Goal: Information Seeking & Learning: Learn about a topic

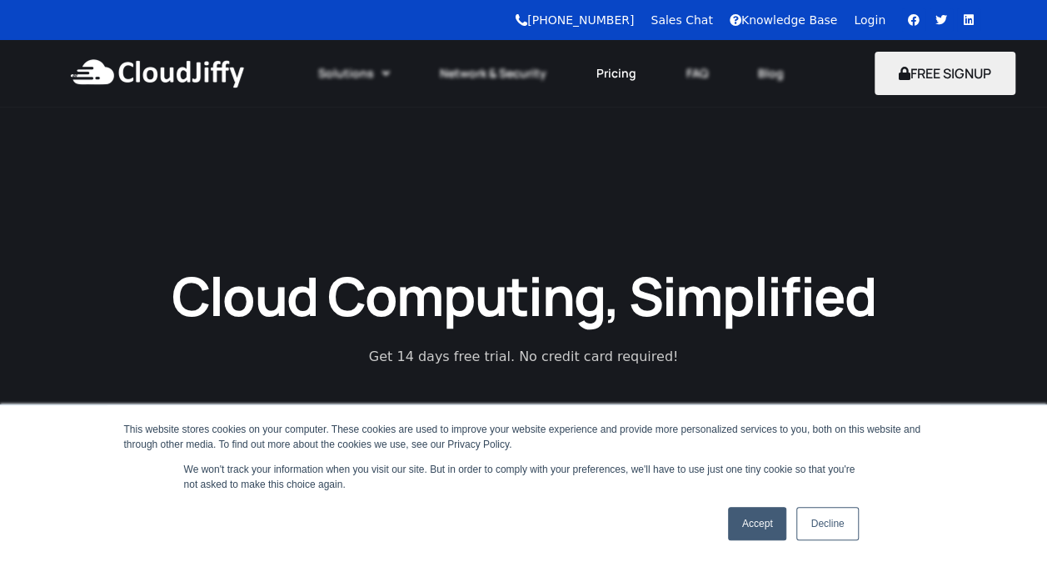
click at [617, 72] on link "Pricing" at bounding box center [617, 73] width 90 height 37
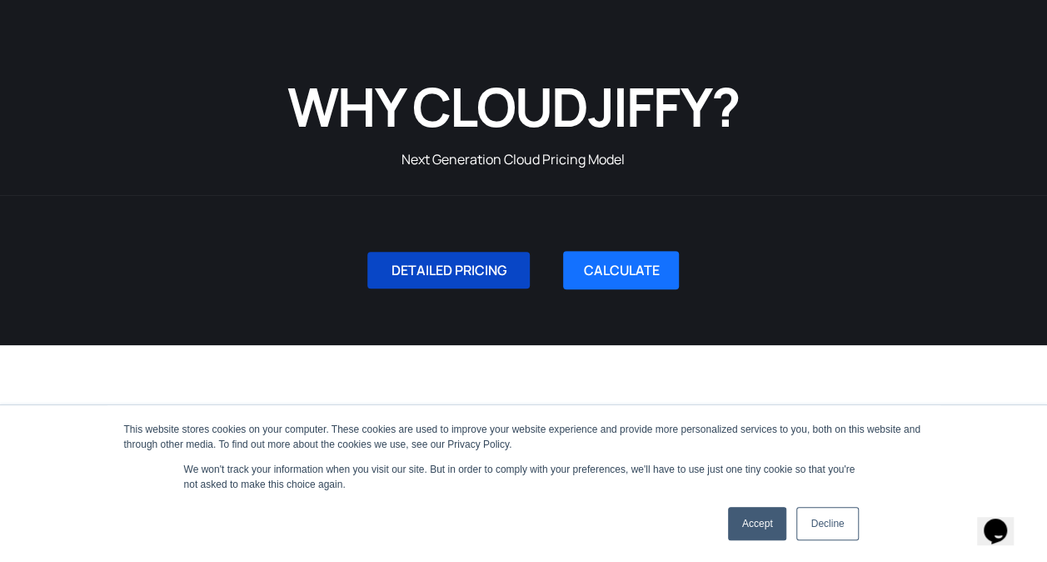
click at [445, 272] on span "DETAILED PRICING" at bounding box center [449, 269] width 116 height 13
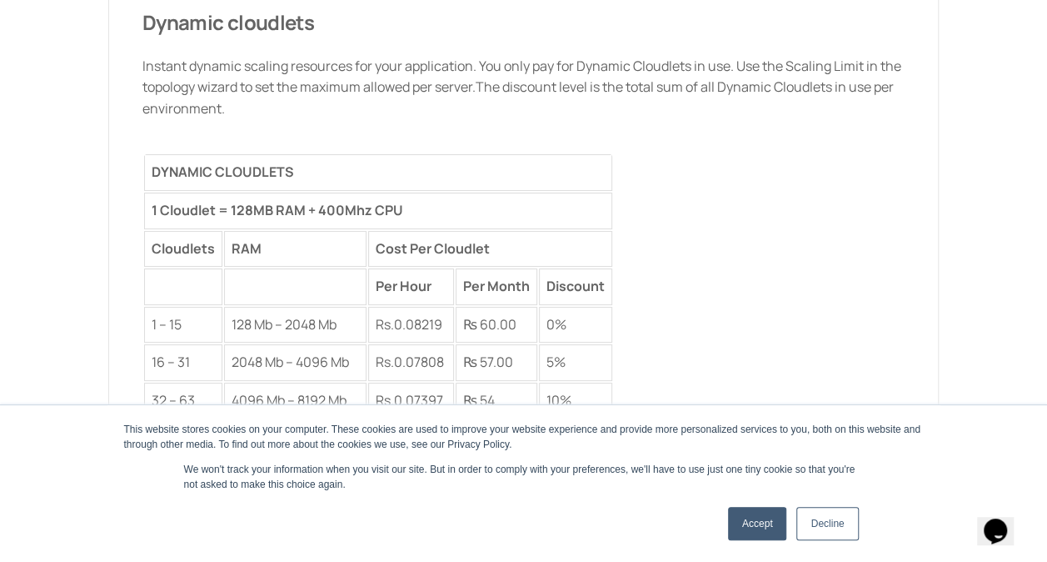
scroll to position [2783, 0]
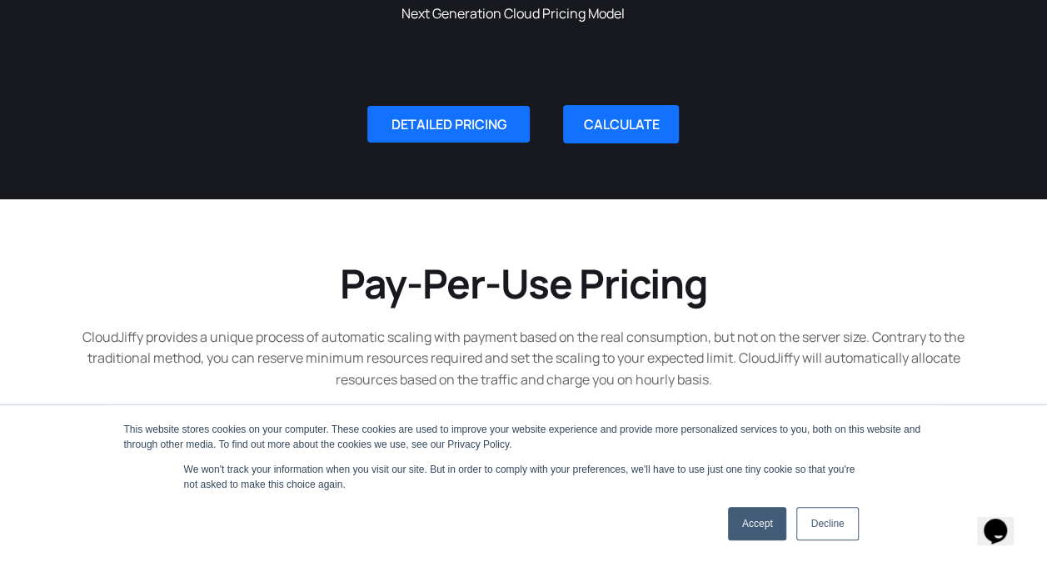
scroll to position [167, 0]
